Goal: Check status: Check status

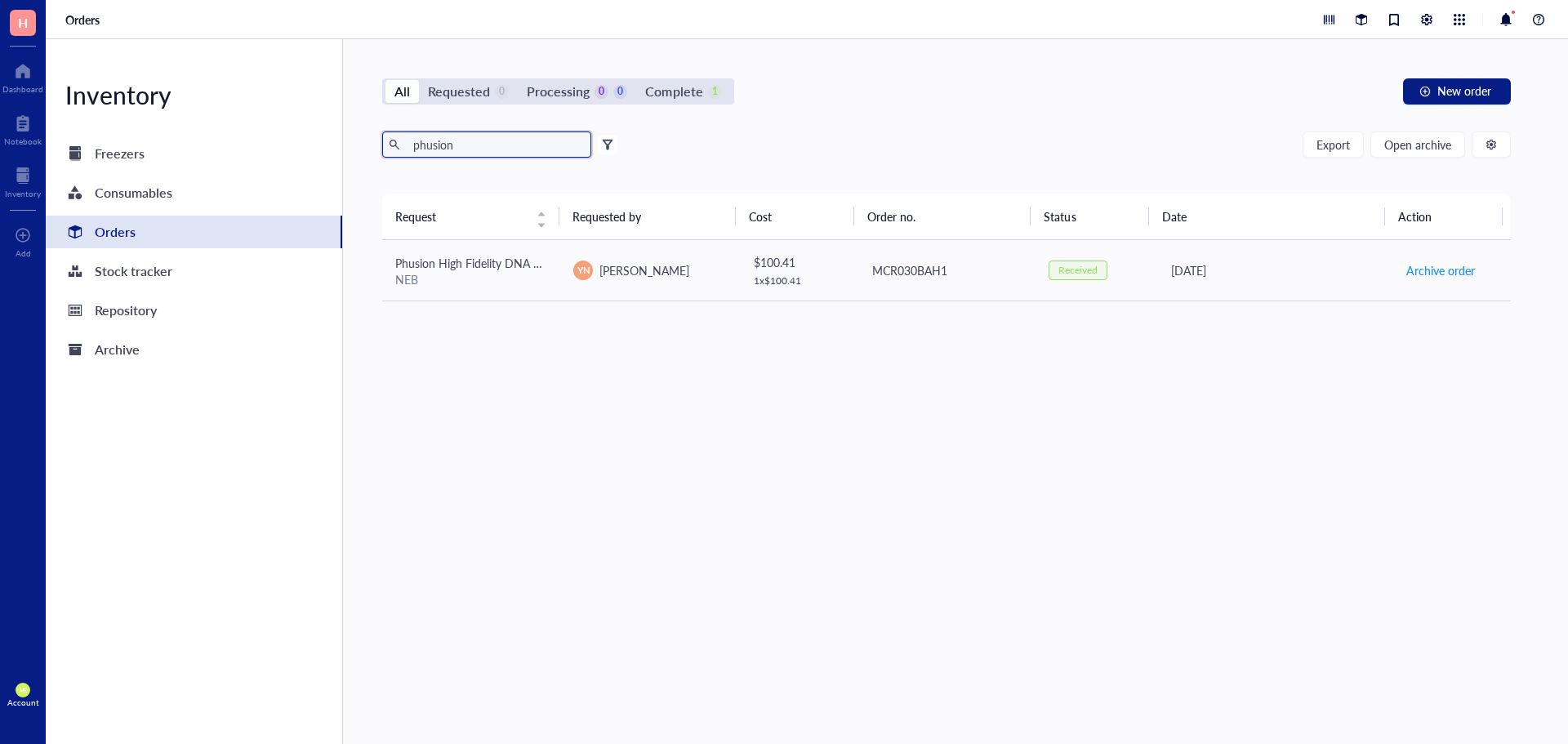
drag, startPoint x: 458, startPoint y: 148, endPoint x: 414, endPoint y: 142, distance: 44.4
click at [414, 142] on input "phusion" at bounding box center [495, 145] width 178 height 25
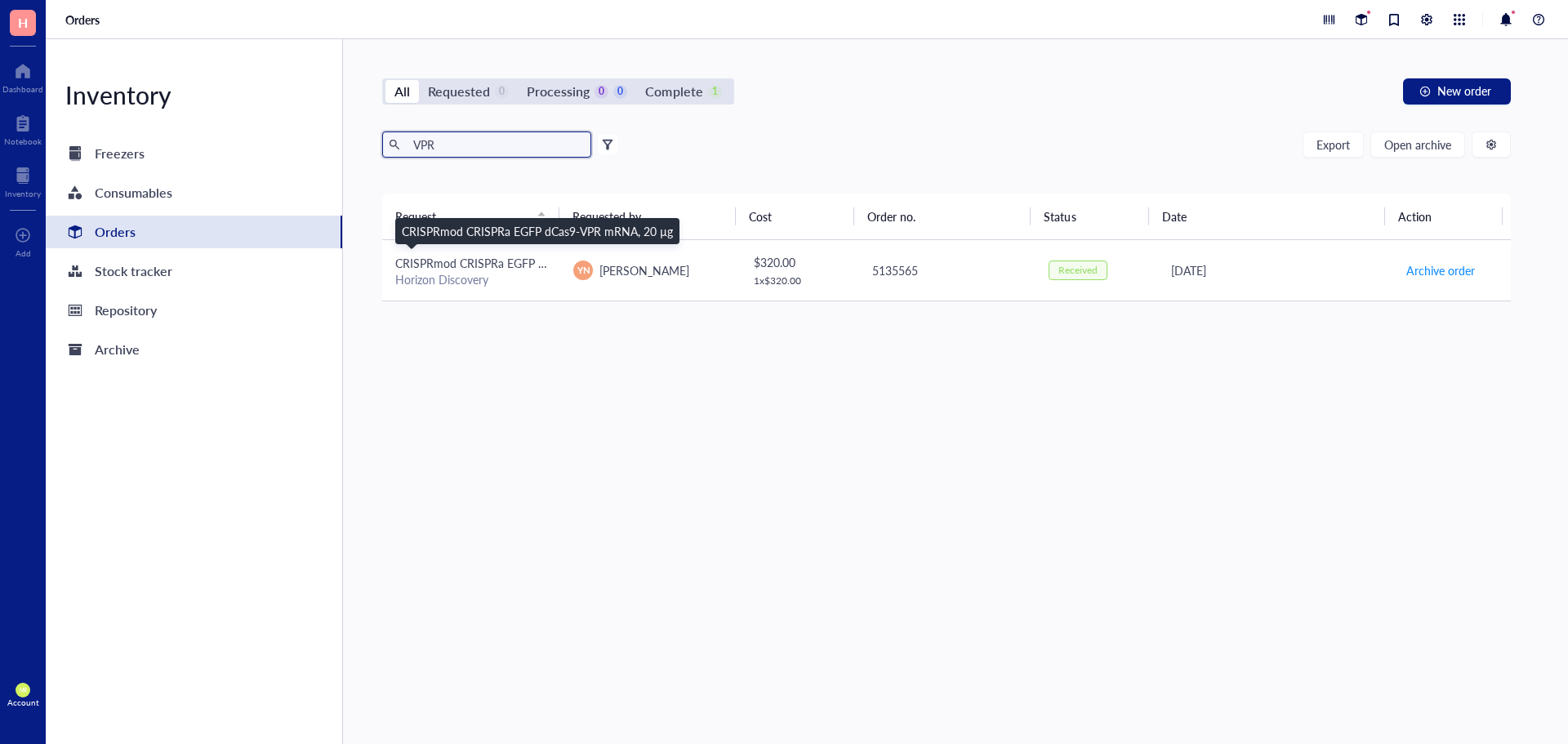
type input "VPR"
click at [492, 265] on span "CRISPRmod CRISPRa EGFP dCas9-VPR mRNA, 20 µg" at bounding box center [531, 263] width 271 height 16
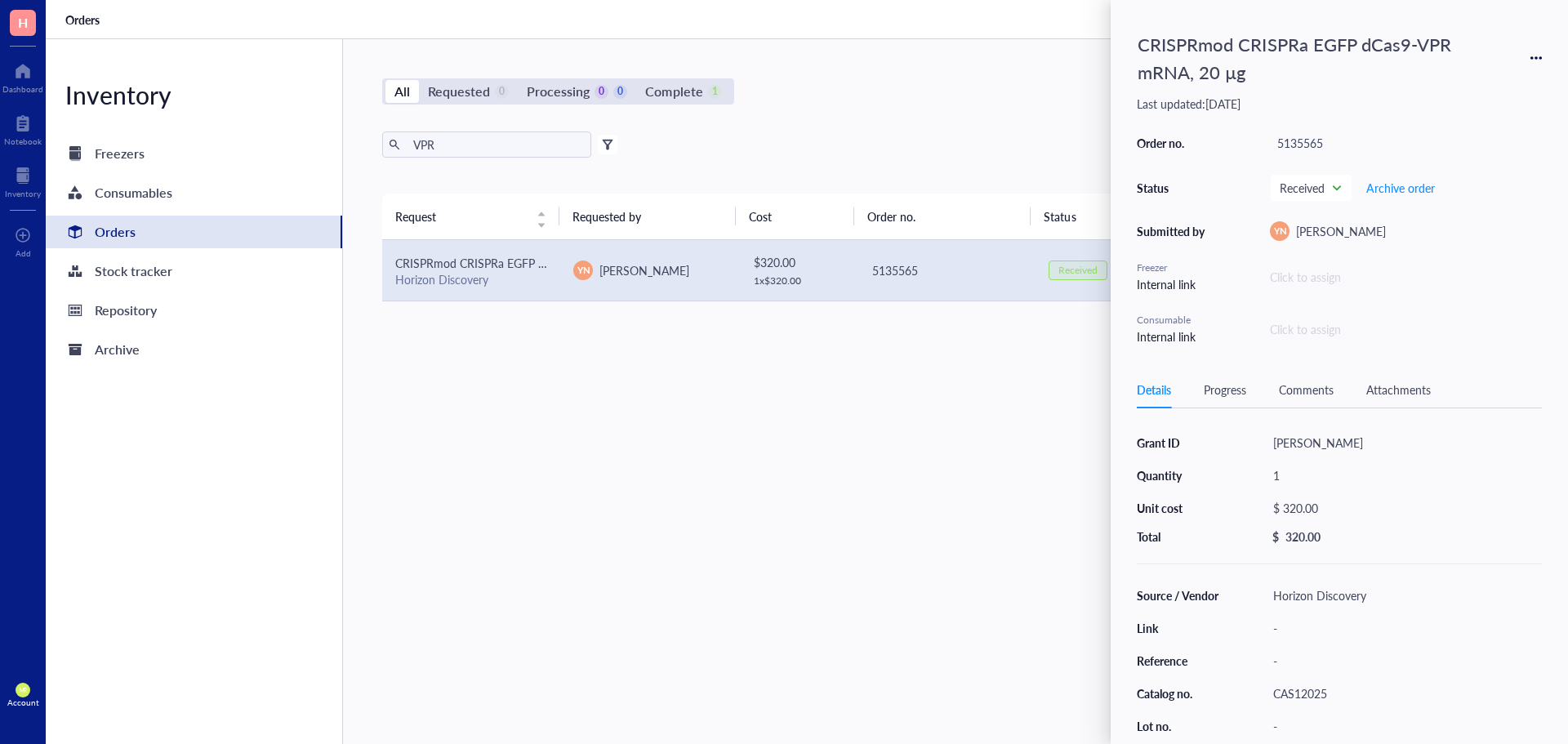
scroll to position [81, 0]
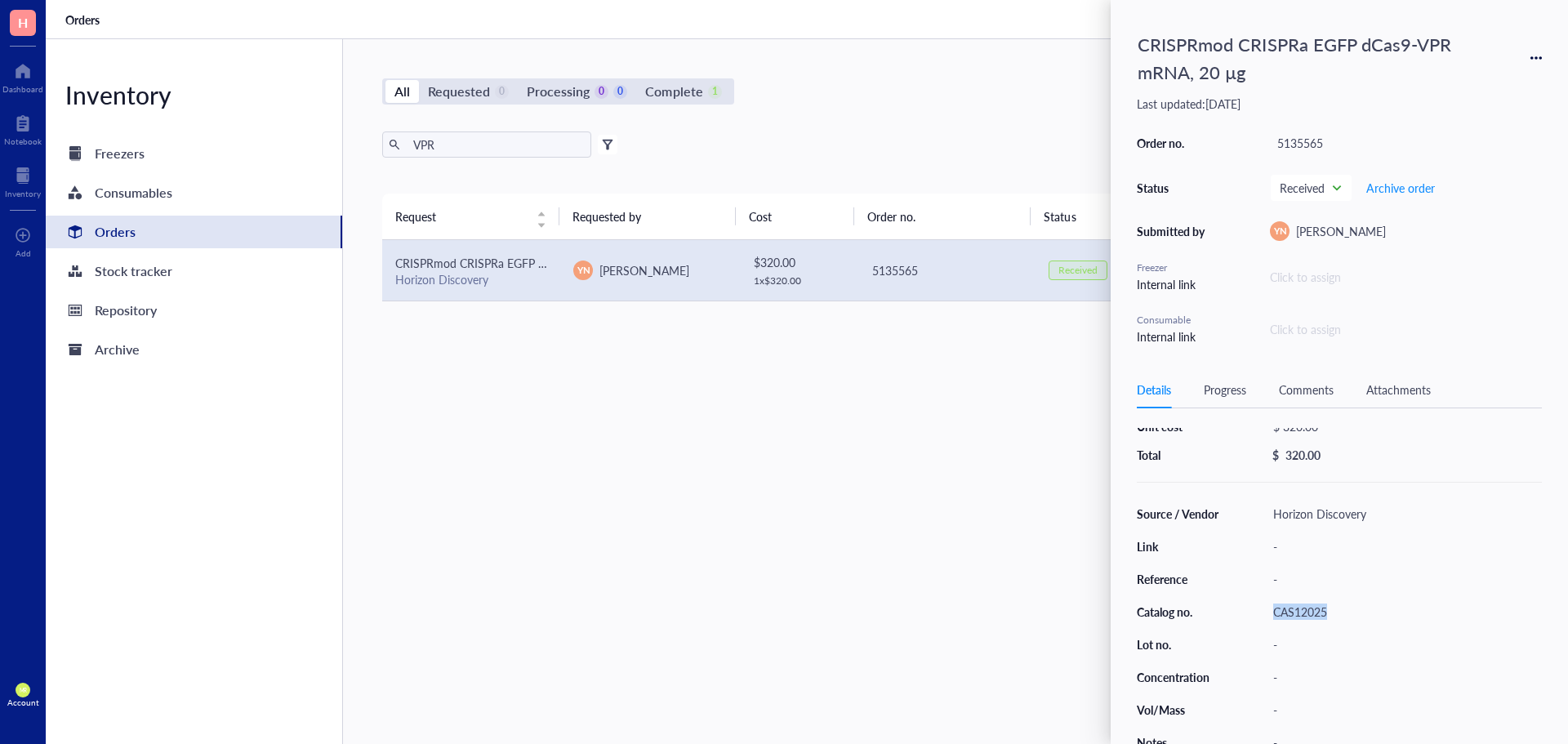
drag, startPoint x: 1336, startPoint y: 615, endPoint x: 1271, endPoint y: 615, distance: 65.0
click at [1271, 615] on div "CAS12025" at bounding box center [1404, 611] width 276 height 23
